Goal: Task Accomplishment & Management: Use online tool/utility

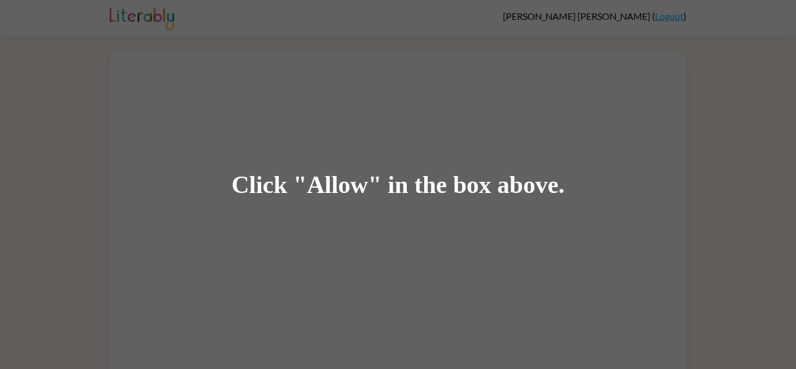
click at [338, 158] on div "Click "Allow" in the box above." at bounding box center [398, 184] width 796 height 369
click at [340, 162] on div "Click "Allow" in the box above." at bounding box center [398, 184] width 796 height 369
click at [340, 182] on div "Click "Allow" in the box above." at bounding box center [397, 184] width 333 height 26
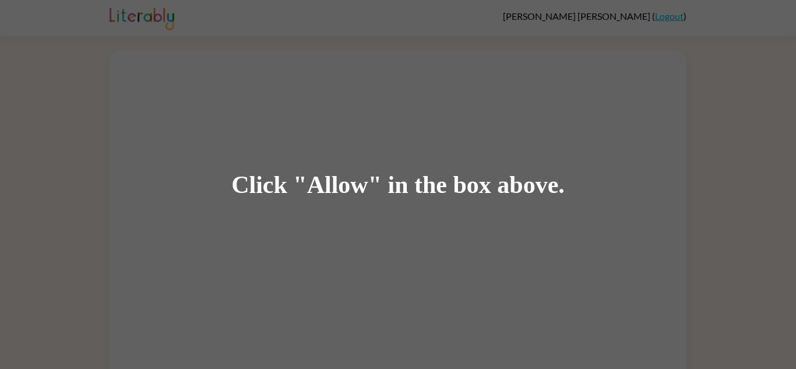
click at [310, 185] on div "Click "Allow" in the box above." at bounding box center [397, 184] width 333 height 26
click at [271, 182] on div "Click "Allow" in the box above." at bounding box center [397, 184] width 333 height 26
click at [414, 145] on div "Click "Allow" in the box above." at bounding box center [398, 184] width 796 height 369
click at [414, 152] on div "Click "Allow" in the box above." at bounding box center [398, 184] width 796 height 369
click at [414, 156] on div "Click "Allow" in the box above." at bounding box center [398, 184] width 796 height 369
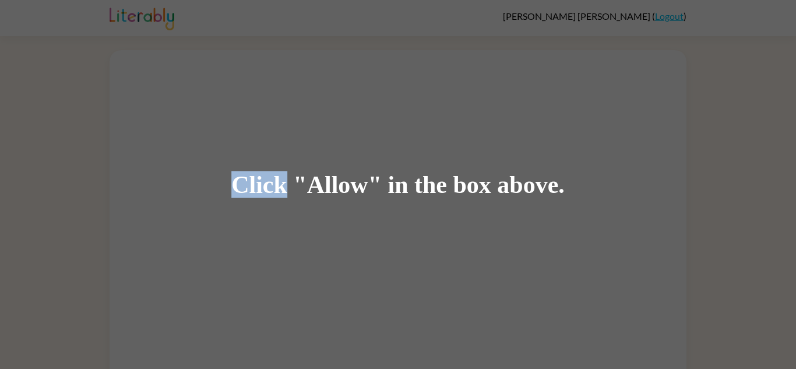
click at [414, 156] on div "Click "Allow" in the box above." at bounding box center [398, 184] width 796 height 369
click at [363, 151] on div "Click "Allow" in the box above." at bounding box center [398, 184] width 796 height 369
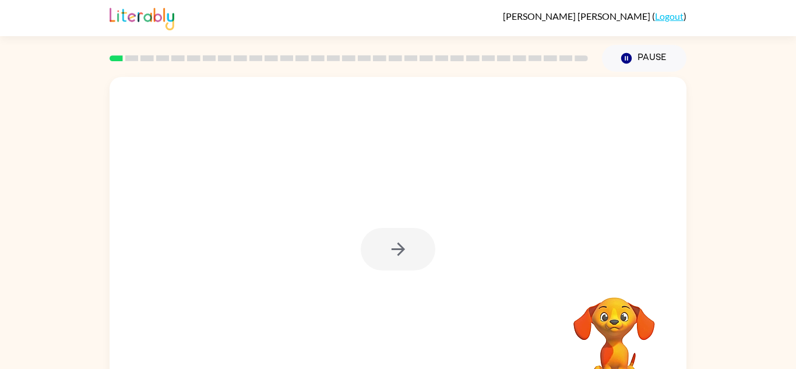
click at [394, 249] on div at bounding box center [398, 249] width 75 height 43
click at [375, 229] on button "button" at bounding box center [398, 249] width 75 height 43
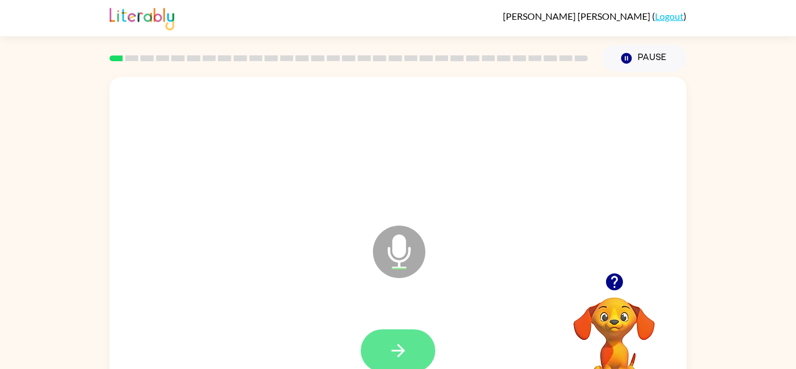
click at [410, 332] on button "button" at bounding box center [398, 350] width 75 height 43
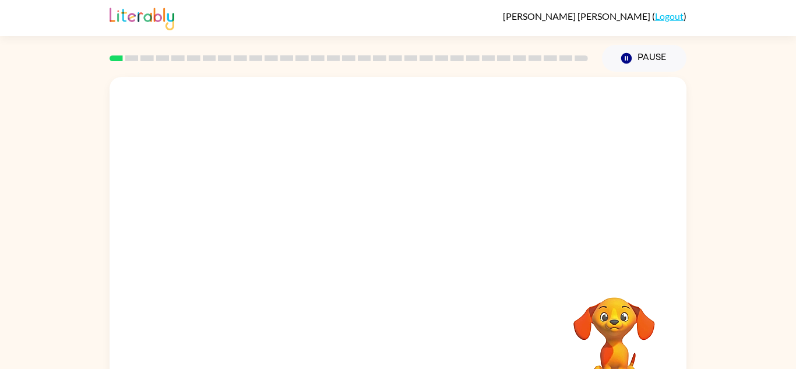
click at [410, 332] on div "Your browser must support playing .mp4 files to use Literably. Please try using…" at bounding box center [398, 243] width 577 height 333
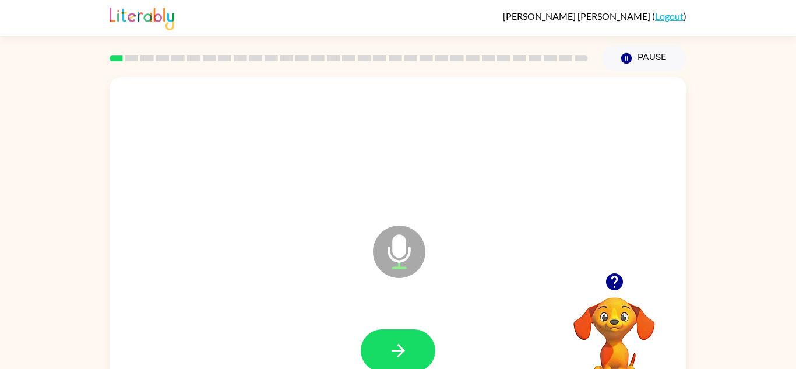
click at [396, 313] on div at bounding box center [397, 351] width 553 height 96
click at [386, 356] on button "button" at bounding box center [398, 350] width 75 height 43
click at [394, 341] on icon "button" at bounding box center [398, 350] width 20 height 20
click at [398, 343] on icon "button" at bounding box center [398, 350] width 20 height 20
click at [403, 343] on icon "button" at bounding box center [398, 350] width 20 height 20
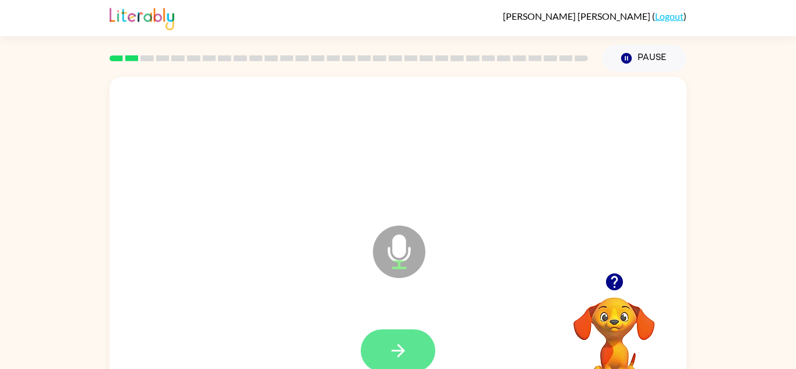
click at [367, 352] on button "button" at bounding box center [398, 350] width 75 height 43
click at [389, 341] on icon "button" at bounding box center [398, 350] width 20 height 20
click at [404, 336] on button "button" at bounding box center [398, 350] width 75 height 43
click at [422, 344] on button "button" at bounding box center [398, 350] width 75 height 43
click at [422, 347] on button "button" at bounding box center [398, 350] width 75 height 43
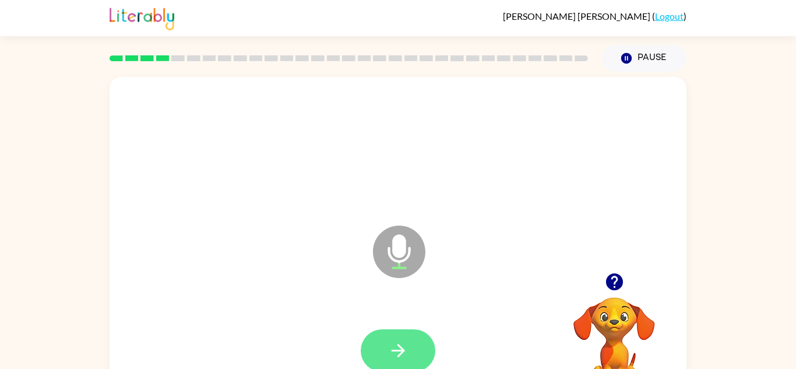
click at [421, 348] on button "button" at bounding box center [398, 350] width 75 height 43
click at [403, 334] on button "button" at bounding box center [398, 350] width 75 height 43
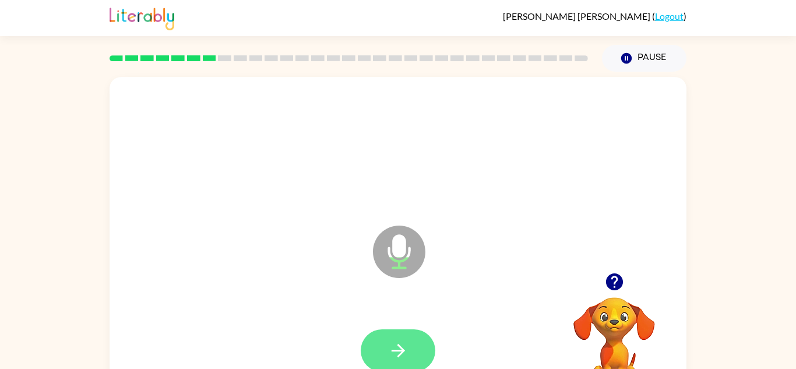
click at [394, 358] on icon "button" at bounding box center [398, 350] width 20 height 20
click at [394, 358] on div at bounding box center [398, 350] width 75 height 43
click at [404, 350] on icon "button" at bounding box center [398, 350] width 20 height 20
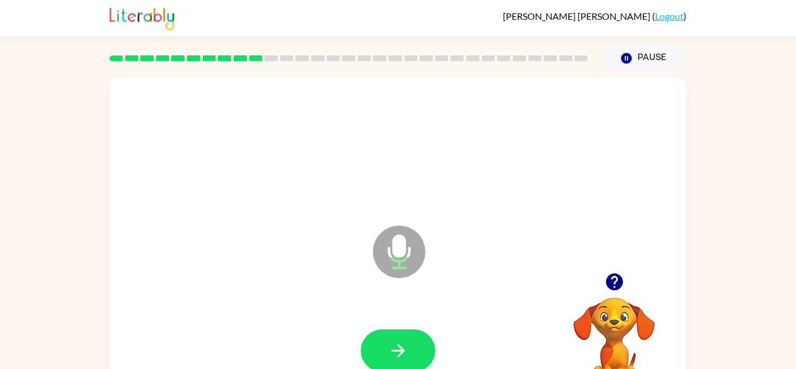
click at [404, 350] on icon "button" at bounding box center [398, 350] width 20 height 20
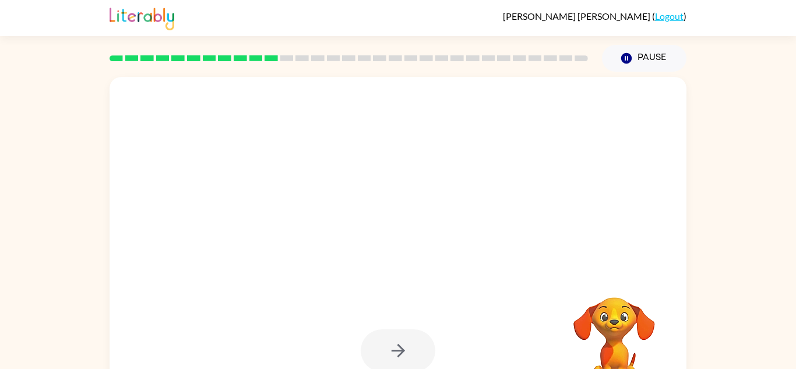
click at [445, 314] on div at bounding box center [397, 351] width 553 height 96
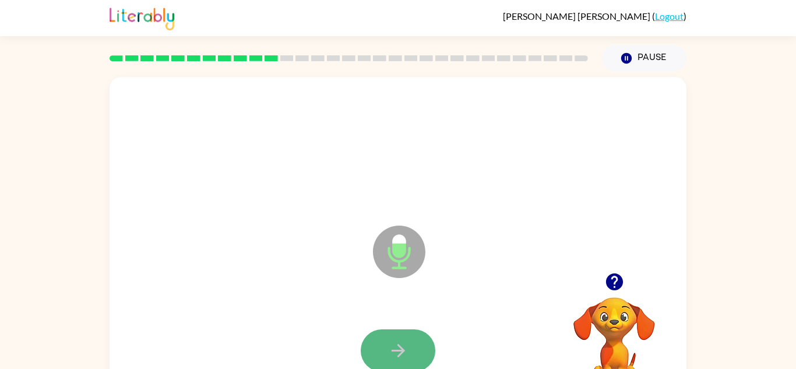
click at [400, 347] on icon "button" at bounding box center [397, 350] width 13 height 13
click at [399, 348] on icon "button" at bounding box center [398, 350] width 20 height 20
